Goal: Task Accomplishment & Management: Use online tool/utility

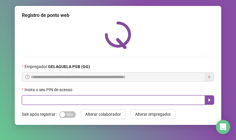
click at [104, 101] on input "text" at bounding box center [113, 99] width 183 height 9
drag, startPoint x: 104, startPoint y: 101, endPoint x: 87, endPoint y: 101, distance: 16.5
click at [87, 101] on input "text" at bounding box center [113, 99] width 183 height 9
type input "*****"
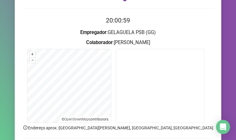
scroll to position [91, 0]
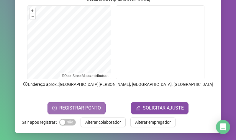
click at [80, 104] on span "REGISTRAR PONTO" at bounding box center [80, 107] width 42 height 7
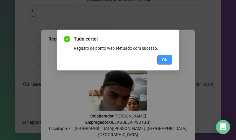
click at [162, 60] on span "OK" at bounding box center [165, 59] width 6 height 6
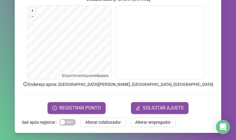
scroll to position [0, 0]
